Goal: Task Accomplishment & Management: Manage account settings

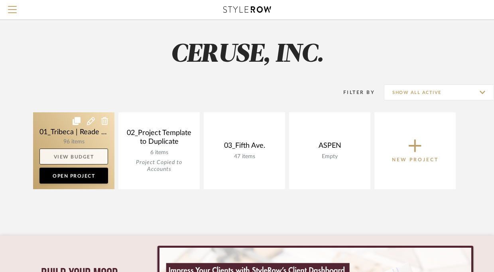
click at [52, 151] on link "View Budget" at bounding box center [73, 157] width 69 height 16
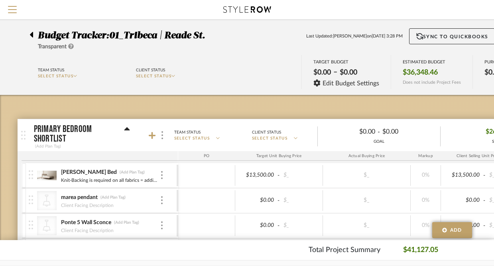
click at [31, 34] on icon at bounding box center [31, 35] width 3 height 6
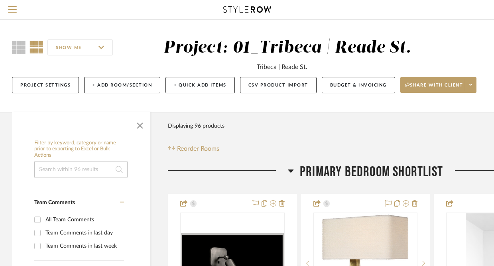
click at [72, 173] on input at bounding box center [80, 169] width 93 height 16
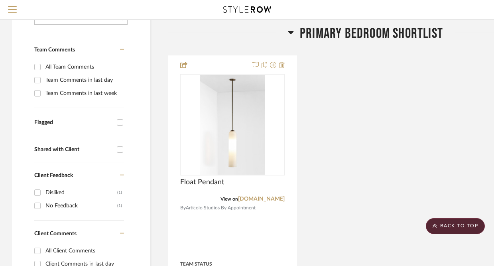
scroll to position [106, 0]
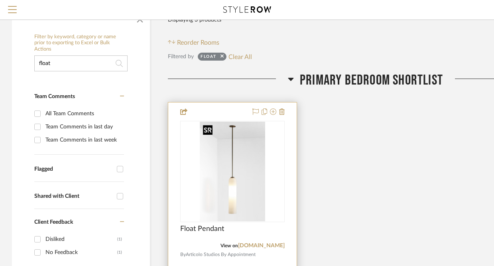
type input "float"
click at [213, 166] on img "0" at bounding box center [232, 172] width 65 height 100
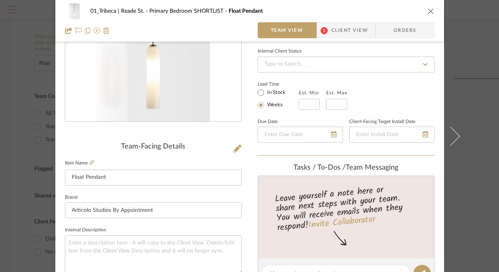
scroll to position [5, 0]
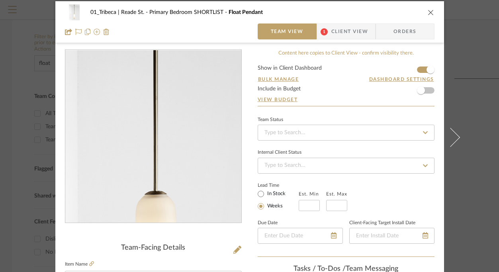
click at [150, 128] on img "0" at bounding box center [153, 136] width 114 height 173
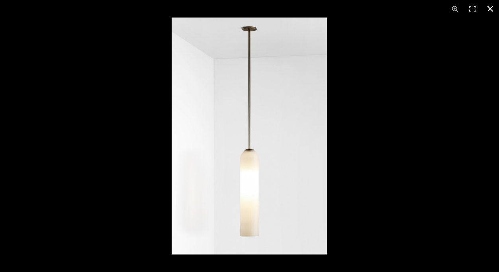
click at [490, 9] on button at bounding box center [491, 9] width 18 height 18
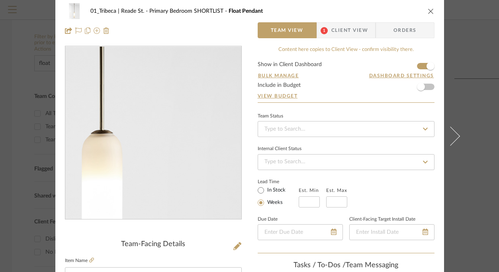
scroll to position [0, 0]
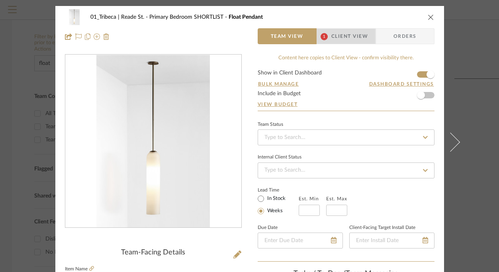
click at [336, 36] on span "Client View" at bounding box center [349, 36] width 37 height 16
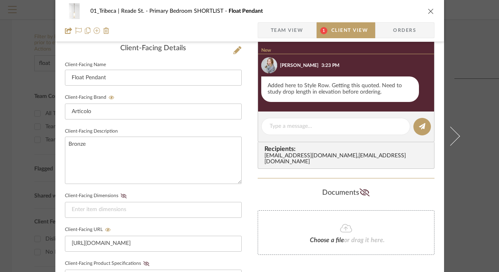
scroll to position [292, 0]
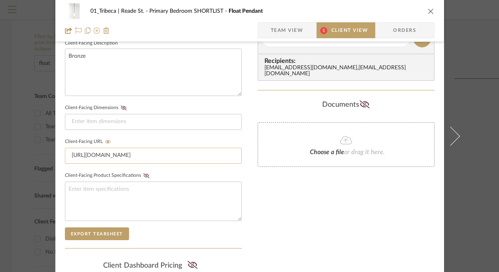
click at [113, 152] on input "[URL][DOMAIN_NAME]" at bounding box center [153, 156] width 177 height 16
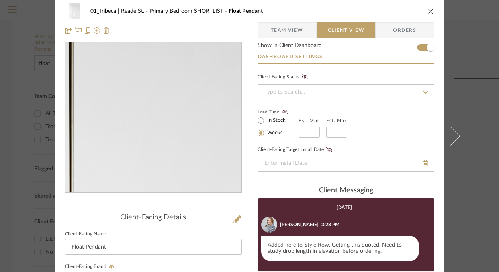
scroll to position [0, 0]
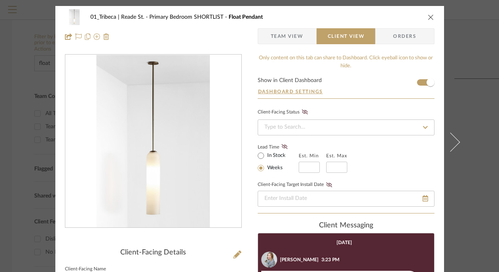
click at [279, 35] on span "Team View" at bounding box center [287, 36] width 33 height 16
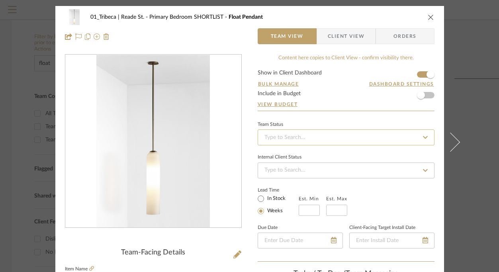
click at [287, 135] on input at bounding box center [346, 137] width 177 height 16
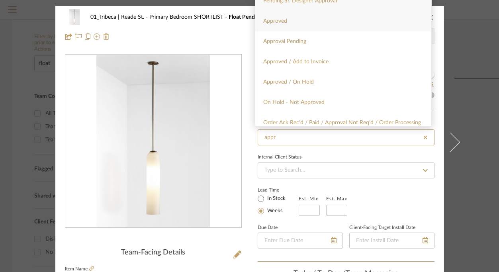
type input "appr"
click at [277, 23] on span "Approved" at bounding box center [275, 21] width 24 height 6
type input "[DATE]"
type input "Approved"
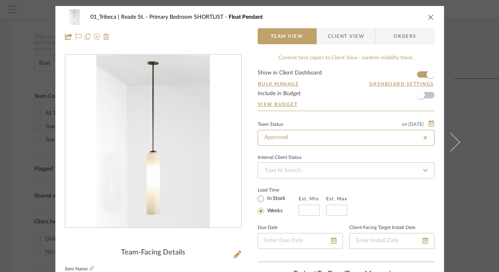
type input "[DATE]"
type input "Approved"
click at [428, 18] on icon "close" at bounding box center [431, 17] width 6 height 6
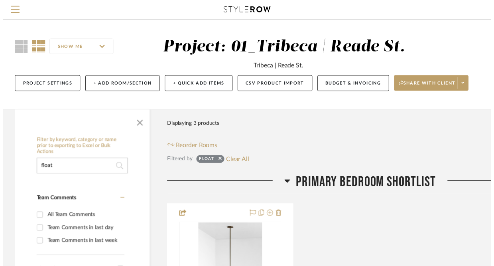
scroll to position [106, 0]
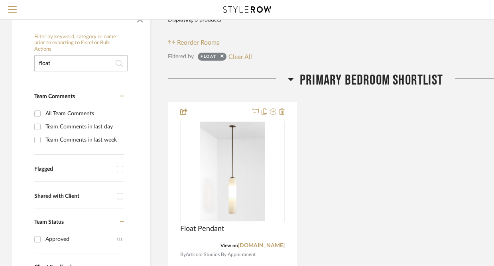
click at [70, 62] on input "float" at bounding box center [80, 63] width 93 height 16
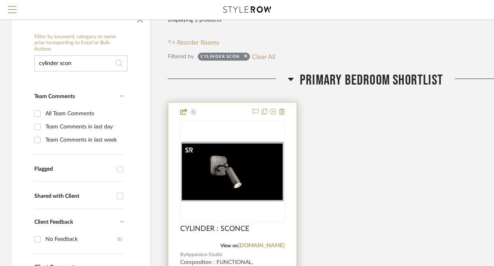
type input "cylinder scon"
click at [209, 156] on div at bounding box center [232, 222] width 104 height 202
click at [212, 132] on div "0" at bounding box center [232, 171] width 104 height 100
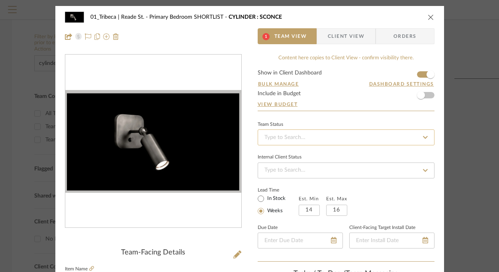
click at [275, 137] on input at bounding box center [346, 137] width 177 height 16
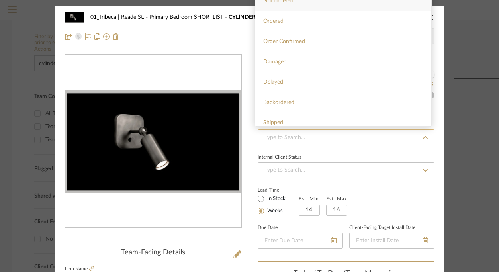
type input "a"
click at [208, 39] on div at bounding box center [153, 36] width 177 height 16
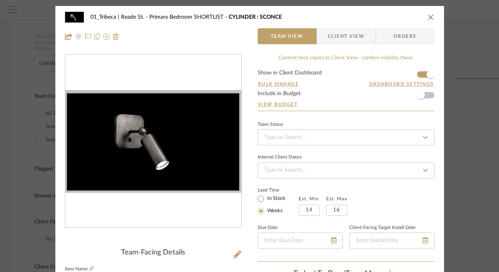
click at [429, 17] on icon "close" at bounding box center [431, 17] width 6 height 6
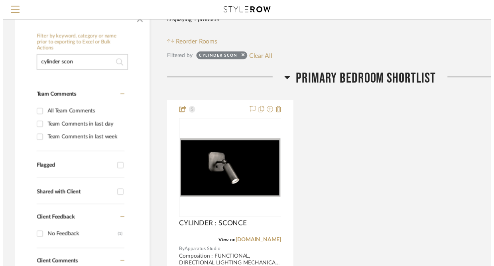
scroll to position [106, 0]
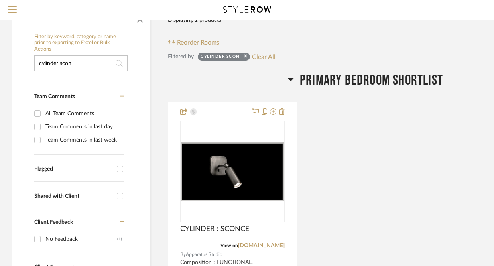
click at [80, 64] on input "cylinder scon" at bounding box center [80, 63] width 93 height 16
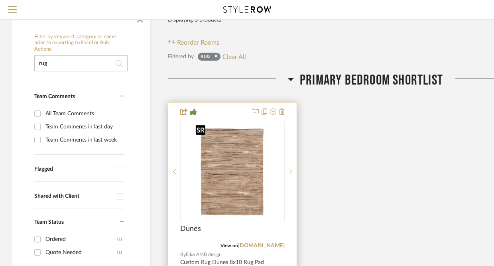
type input "rug"
click at [0, 0] on img at bounding box center [0, 0] width 0 height 0
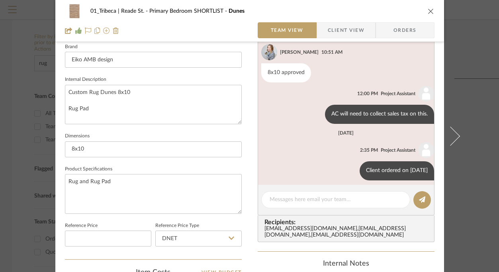
scroll to position [261, 0]
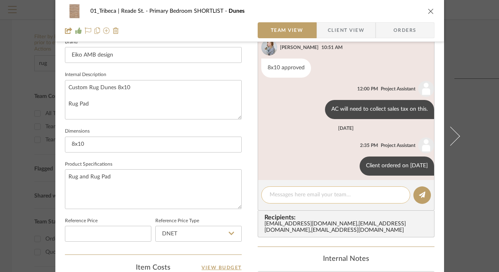
click at [289, 195] on textarea at bounding box center [336, 195] width 132 height 8
drag, startPoint x: 327, startPoint y: 198, endPoint x: 358, endPoint y: 200, distance: 31.1
click at [358, 200] on div "8x11 rug quote received and ready to order." at bounding box center [335, 194] width 149 height 17
drag, startPoint x: 372, startPoint y: 198, endPoint x: 328, endPoint y: 196, distance: 44.2
click at [328, 196] on textarea "8x11 rug quote received and ready to order." at bounding box center [336, 195] width 132 height 8
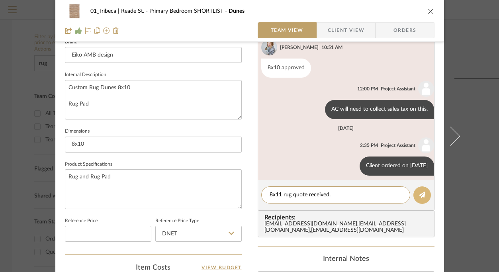
type textarea "8x11 rug quote received."
click at [421, 197] on icon at bounding box center [422, 195] width 6 height 6
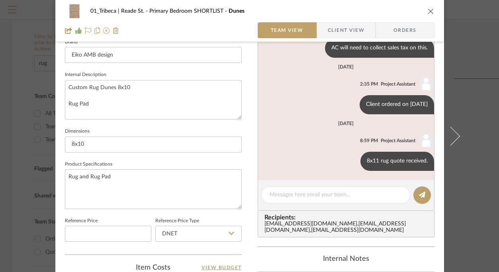
scroll to position [62, 0]
click at [122, 142] on input "8x10" at bounding box center [153, 145] width 177 height 16
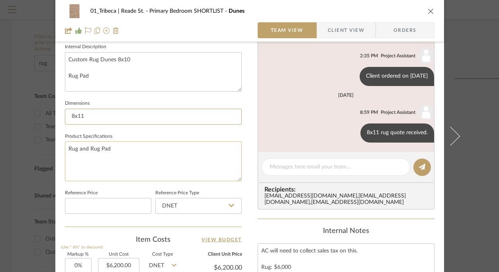
type input "8x11"
click at [116, 159] on textarea "Rug and Rug Pad" at bounding box center [153, 160] width 177 height 39
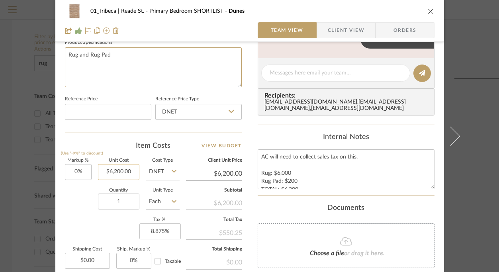
scroll to position [386, 0]
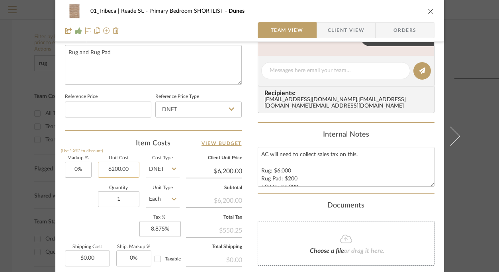
click at [117, 170] on input "6200.00" at bounding box center [118, 170] width 41 height 16
type input "$6,820.00"
click at [76, 198] on div "Quantity 1 Unit Type Each" at bounding box center [122, 200] width 115 height 28
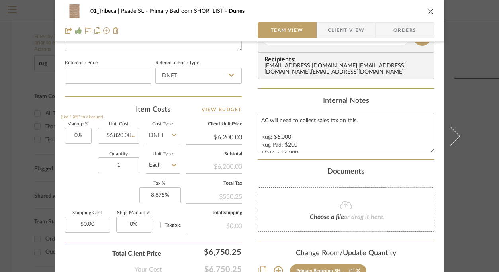
type input "$6,820.00"
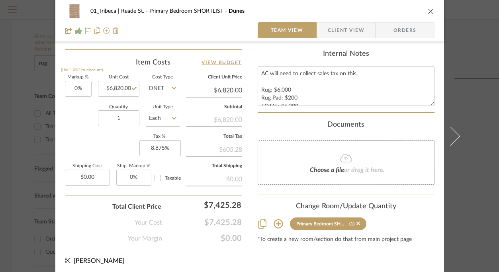
scroll to position [467, 0]
click at [153, 145] on input "8.875" at bounding box center [159, 147] width 41 height 16
type input "0%"
click at [109, 141] on div "Markup % (Use "-X%" to discount) 0% Unit Cost $6,820.00 Cost Type DNET Client U…" at bounding box center [153, 132] width 177 height 116
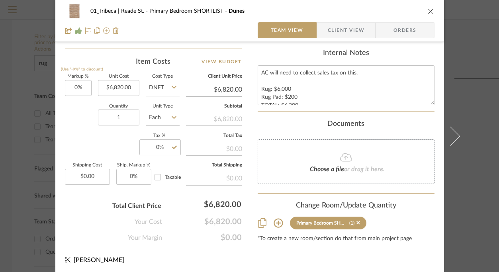
scroll to position [470, 0]
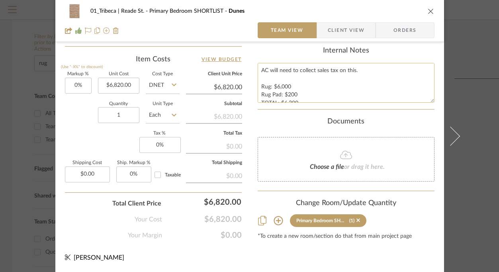
click at [289, 88] on textarea "AC will need to collect sales tax on this. Rug: $6,000 Rug Pad: $200 TOTAL: $6,…" at bounding box center [346, 82] width 177 height 39
click at [288, 96] on textarea "AC will need to collect sales tax on this. Rug: $6,620 Rug Pad: $200 TOTAL: $6,…" at bounding box center [346, 82] width 177 height 39
type textarea "AC will need to collect sales tax on this. Rug: $6,620 Rug Pad: $200 TOTAL: $6,…"
click at [276, 118] on div "Documents" at bounding box center [346, 122] width 177 height 9
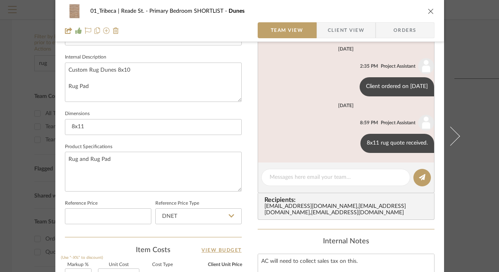
scroll to position [278, 0]
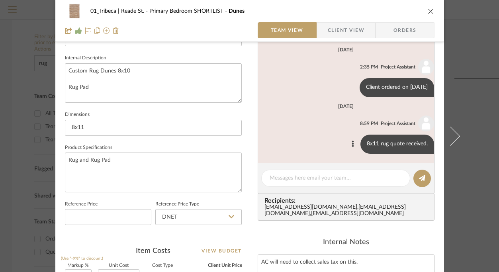
click at [421, 146] on div "8x11 rug quote received." at bounding box center [398, 144] width 74 height 19
click at [352, 143] on icon at bounding box center [353, 144] width 2 height 6
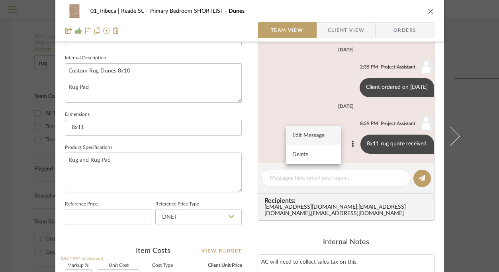
click at [314, 135] on span "Edit Message" at bounding box center [308, 135] width 33 height 7
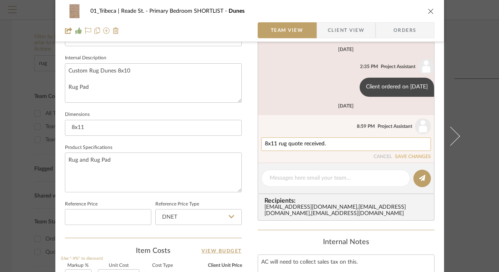
scroll to position [72, 0]
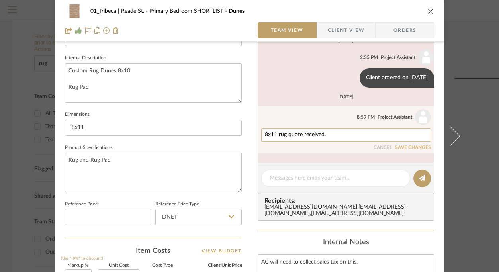
click at [327, 136] on textarea "8x11 rug quote received." at bounding box center [346, 135] width 163 height 6
type textarea "8x11 rug quote received. Not ordered yet."
click at [395, 148] on button "SAVE CHANGES" at bounding box center [413, 148] width 36 height 6
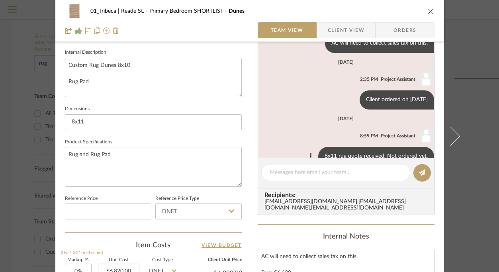
scroll to position [0, 0]
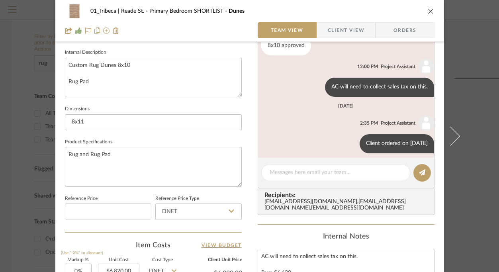
click at [428, 9] on icon "close" at bounding box center [431, 11] width 6 height 6
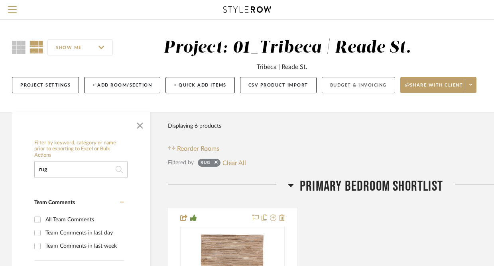
click at [373, 78] on button "Budget & Invoicing" at bounding box center [357, 85] width 73 height 16
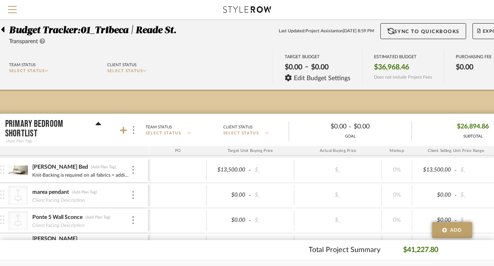
scroll to position [5, 0]
